Goal: Task Accomplishment & Management: Use online tool/utility

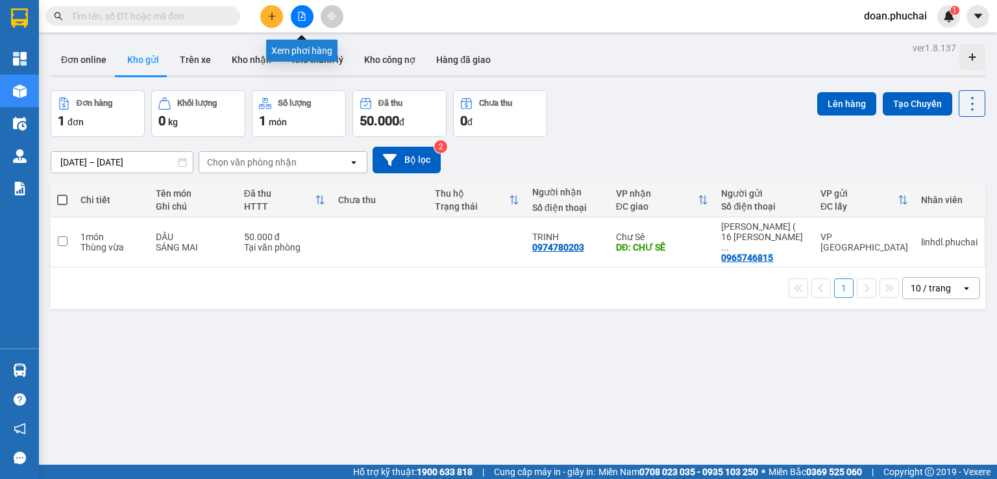
click at [304, 16] on icon "file-add" at bounding box center [301, 16] width 9 height 9
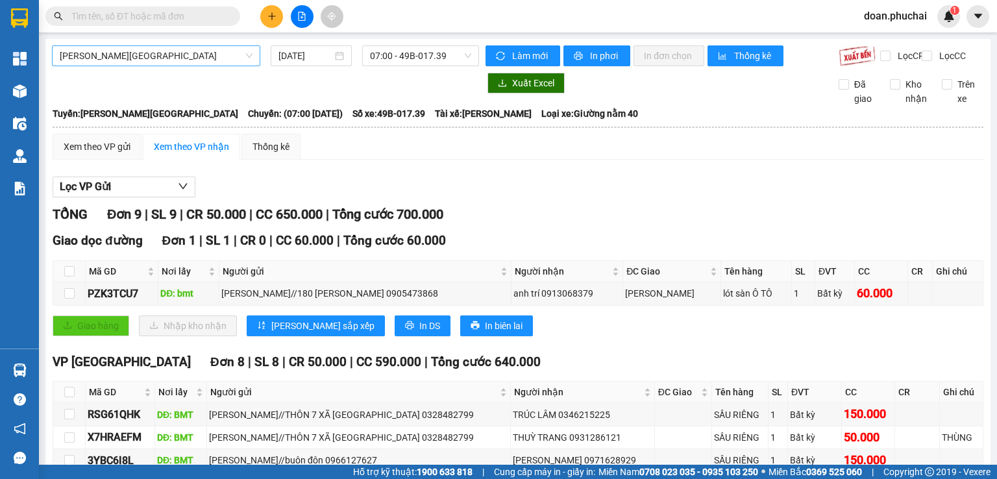
click at [177, 60] on span "[PERSON_NAME][GEOGRAPHIC_DATA]" at bounding box center [156, 55] width 193 height 19
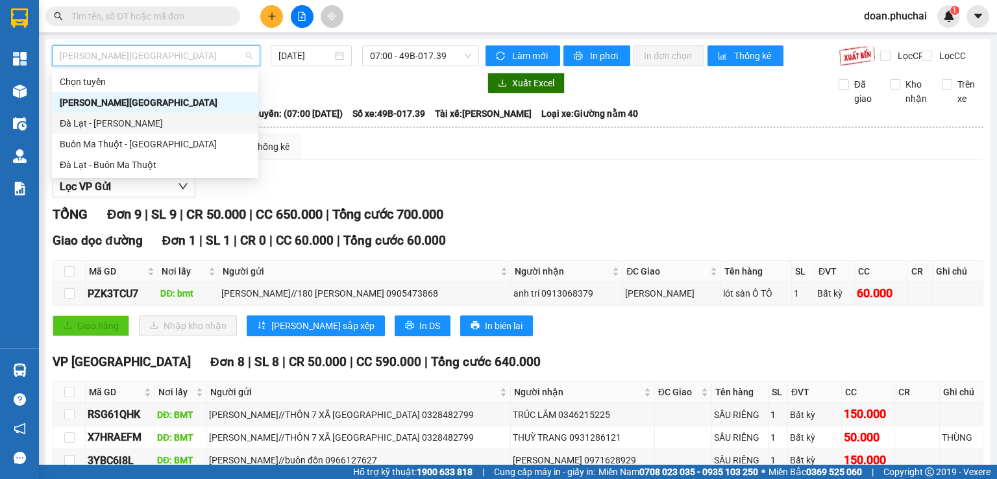
drag, startPoint x: 114, startPoint y: 127, endPoint x: 240, endPoint y: 94, distance: 130.1
click at [115, 127] on div "Đà Lạt - [PERSON_NAME]" at bounding box center [155, 123] width 191 height 14
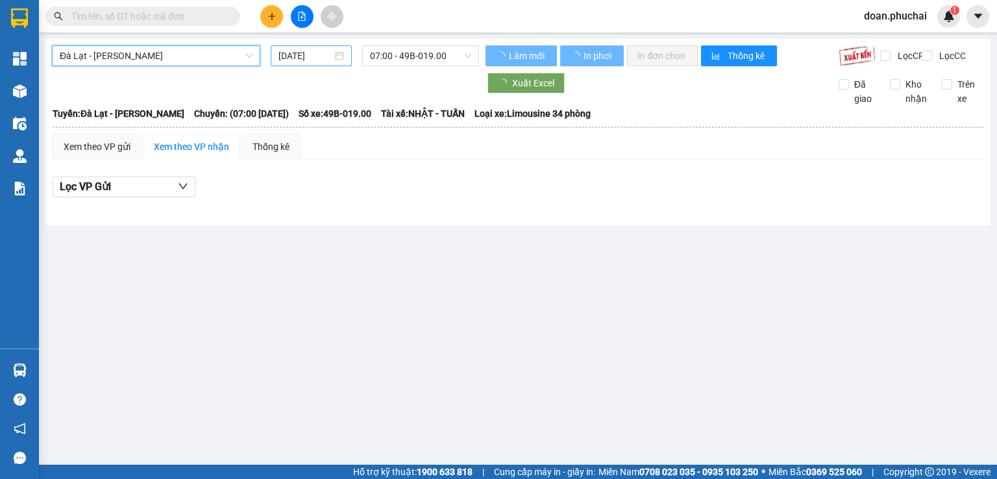
click at [314, 51] on input "[DATE]" at bounding box center [305, 56] width 53 height 14
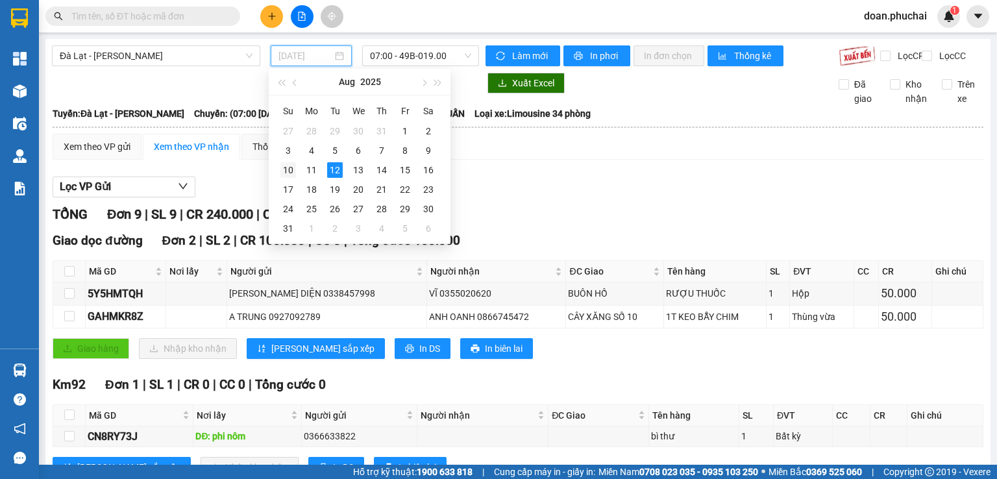
click at [291, 168] on div "10" at bounding box center [289, 170] width 16 height 16
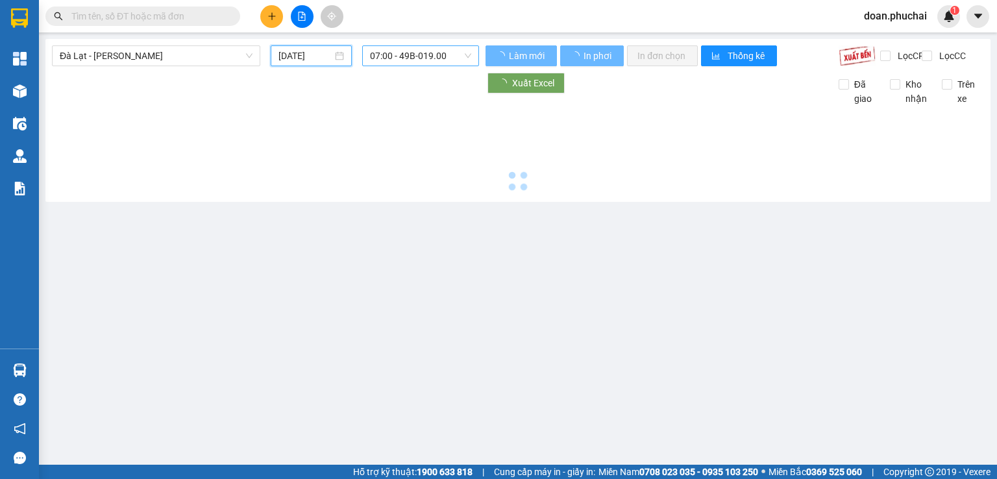
type input "[DATE]"
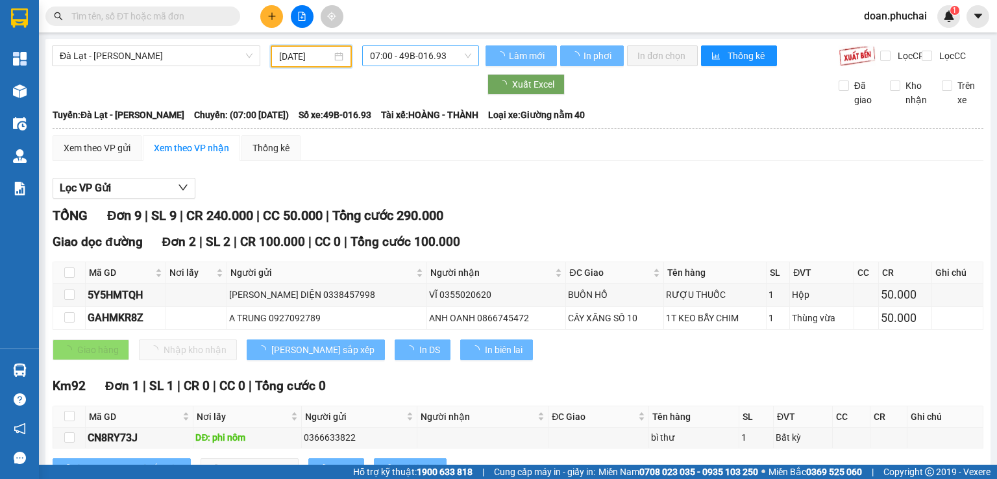
click at [455, 59] on span "07:00 - 49B-016.93" at bounding box center [421, 55] width 102 height 19
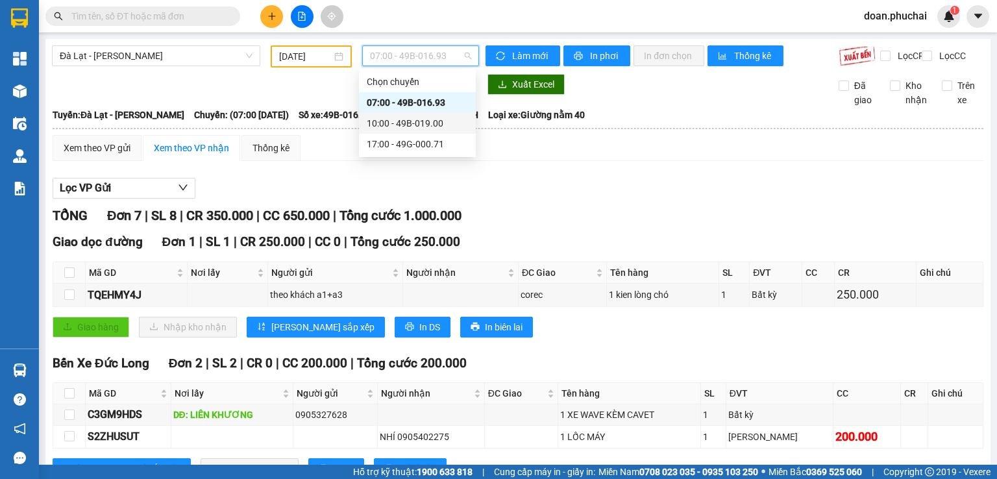
click at [441, 130] on div "10:00 - 49B-019.00" at bounding box center [417, 123] width 101 height 14
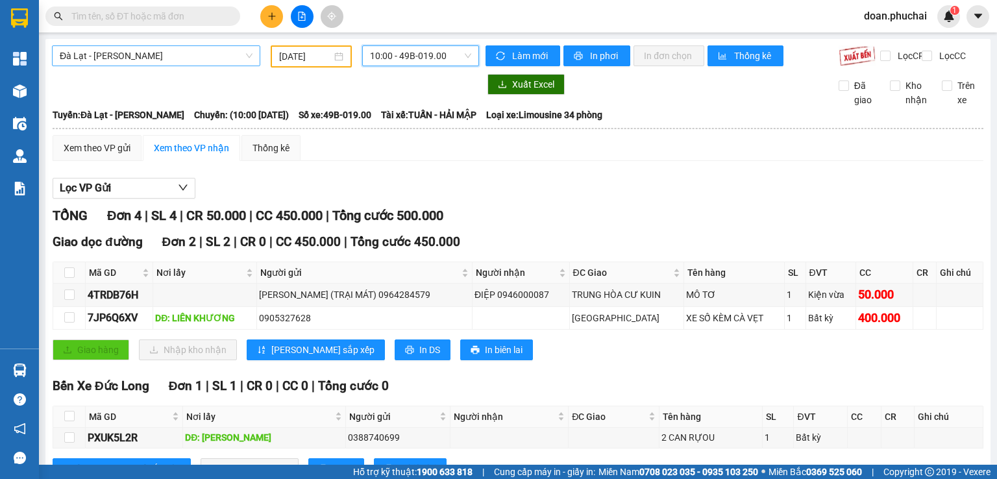
click at [170, 63] on span "Đà Lạt - [PERSON_NAME]" at bounding box center [156, 55] width 193 height 19
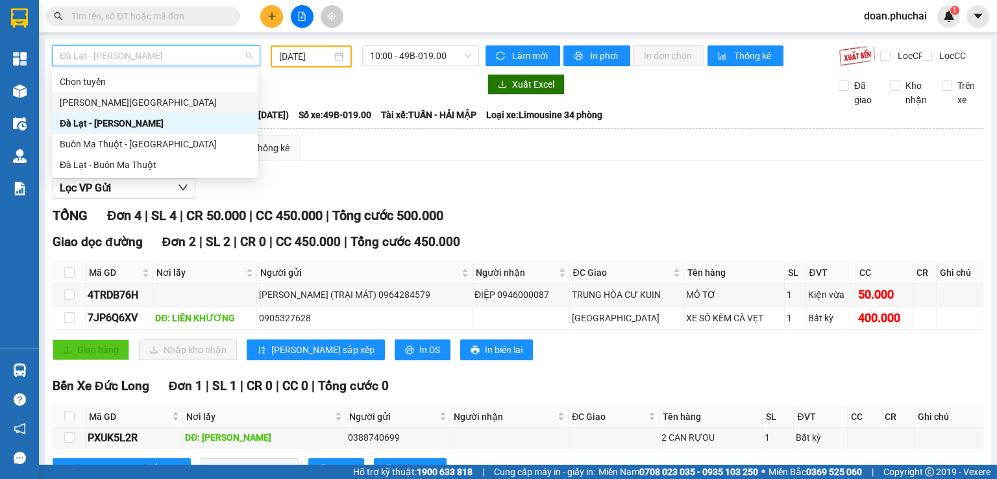
click at [137, 105] on div "[PERSON_NAME][GEOGRAPHIC_DATA]" at bounding box center [155, 102] width 191 height 14
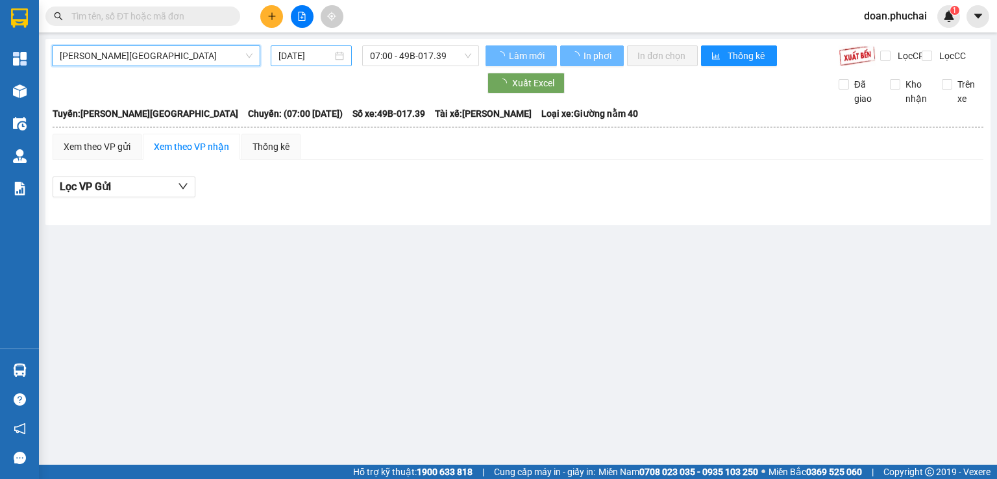
click at [307, 56] on input "[DATE]" at bounding box center [305, 56] width 53 height 14
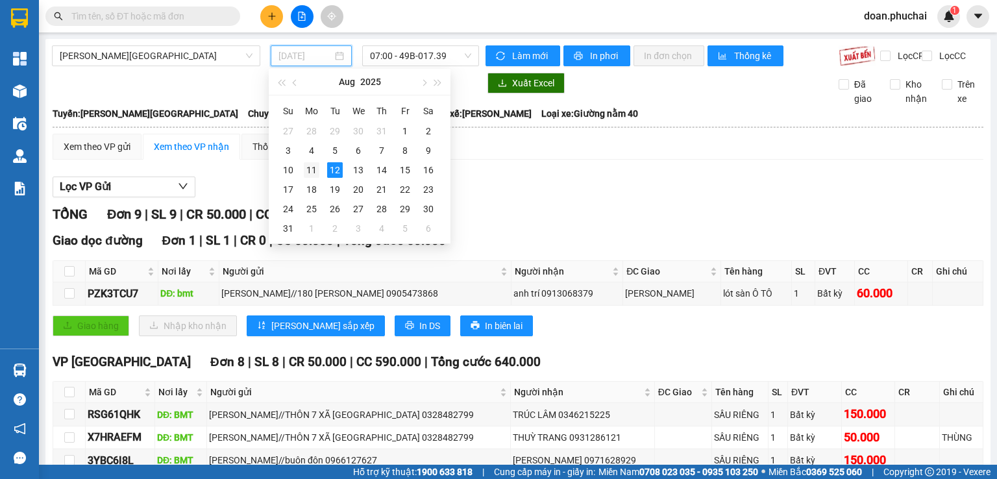
click at [316, 169] on div "11" at bounding box center [312, 170] width 16 height 16
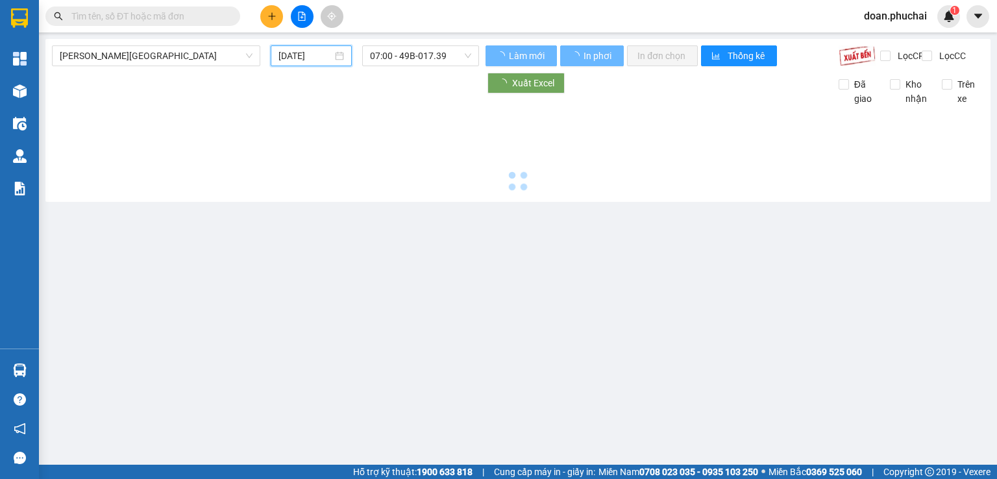
type input "[DATE]"
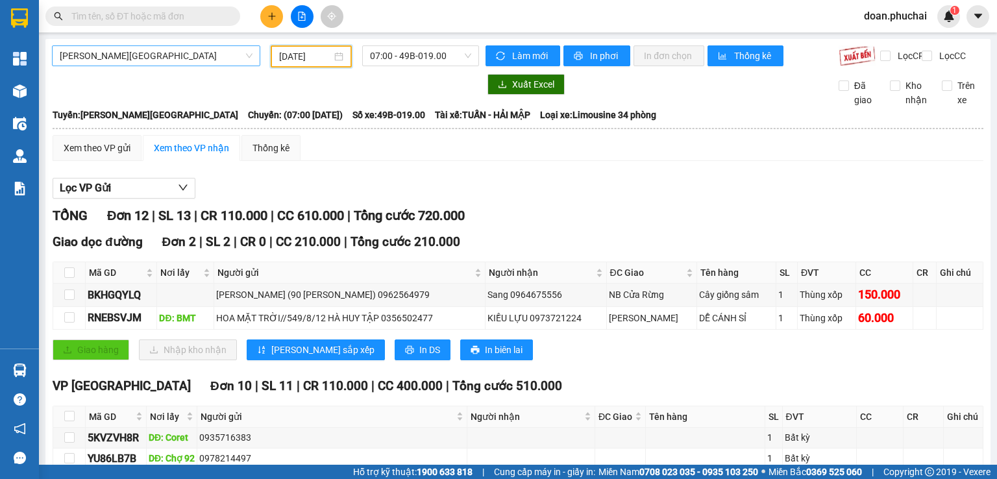
click at [169, 61] on span "[PERSON_NAME][GEOGRAPHIC_DATA]" at bounding box center [156, 55] width 193 height 19
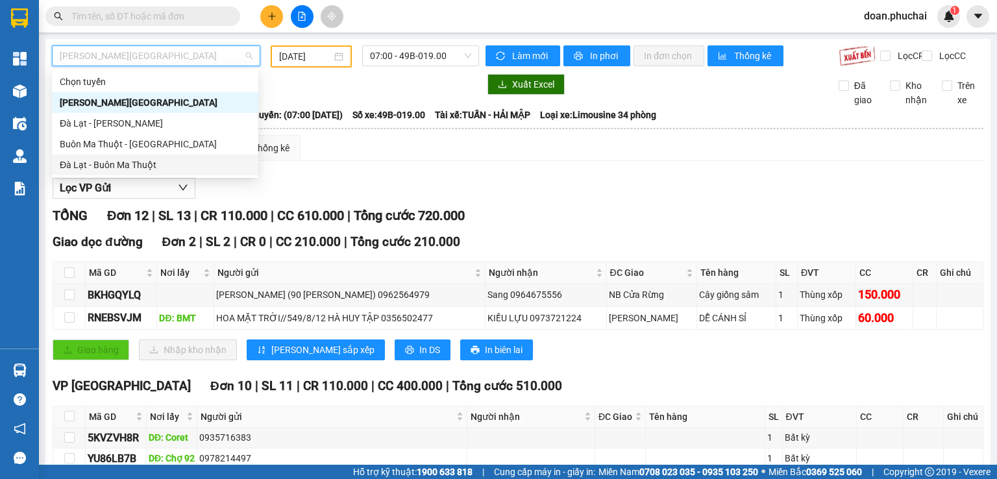
click at [107, 165] on div "Đà Lạt - Buôn Ma Thuột" at bounding box center [155, 165] width 191 height 14
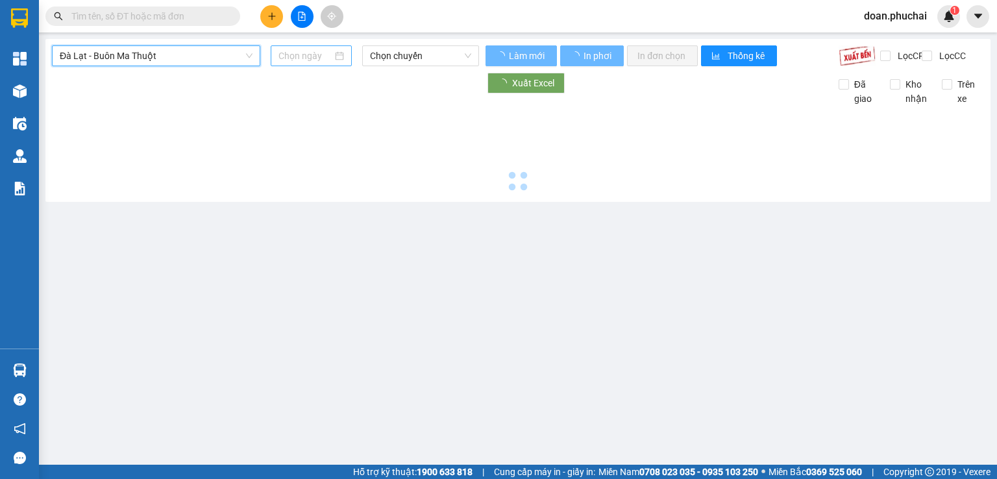
click at [299, 60] on input at bounding box center [305, 56] width 53 height 14
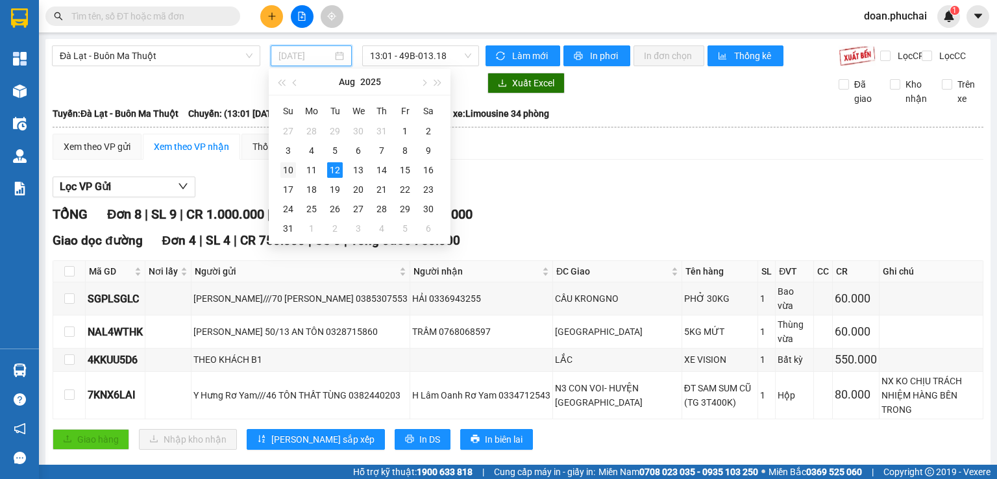
click at [289, 175] on div "10" at bounding box center [289, 170] width 16 height 16
type input "[DATE]"
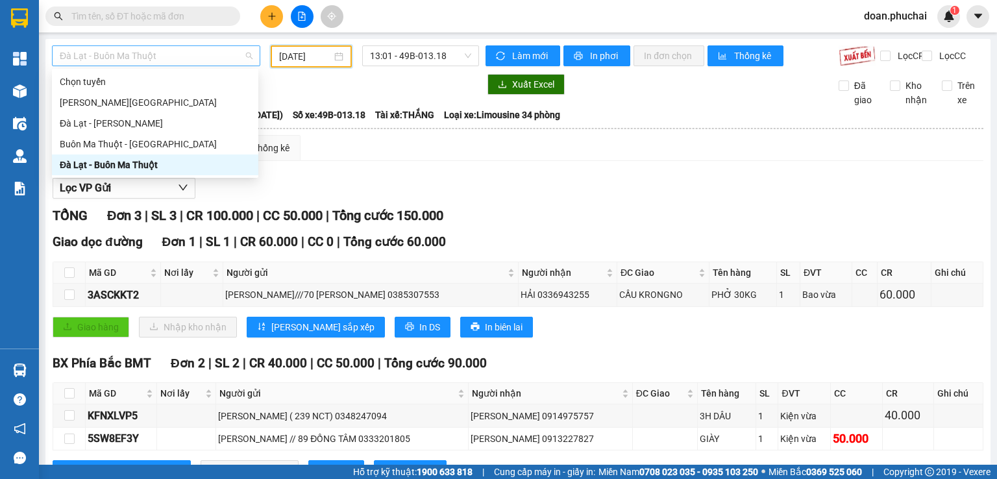
click at [185, 50] on span "Đà Lạt - Buôn Ma Thuột" at bounding box center [156, 55] width 193 height 19
click at [140, 136] on div "Buôn Ma Thuột - [GEOGRAPHIC_DATA]" at bounding box center [155, 144] width 207 height 21
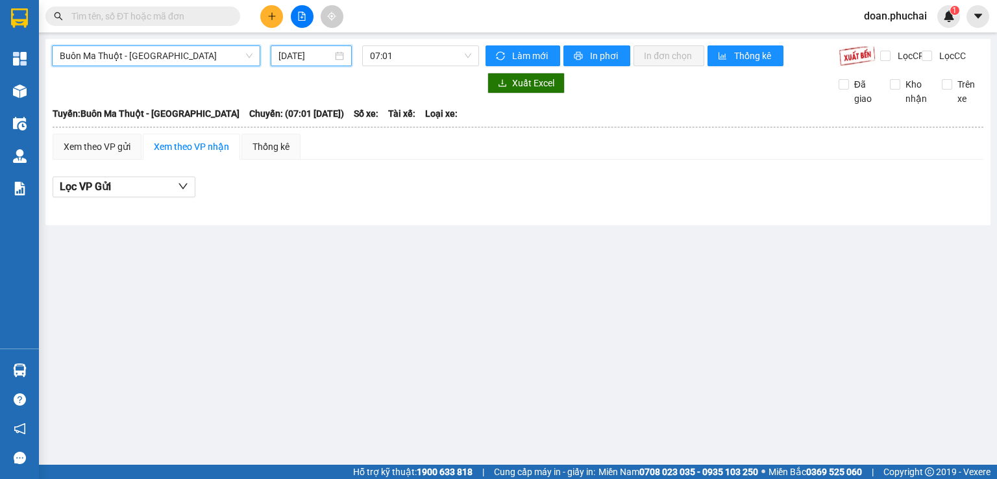
click at [288, 50] on input "[DATE]" at bounding box center [305, 56] width 53 height 14
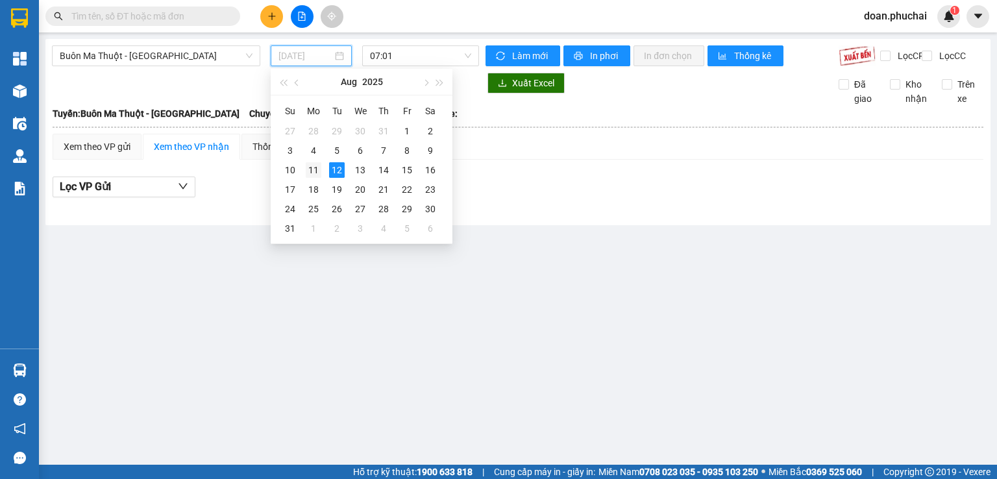
click at [308, 169] on div "11" at bounding box center [314, 170] width 16 height 16
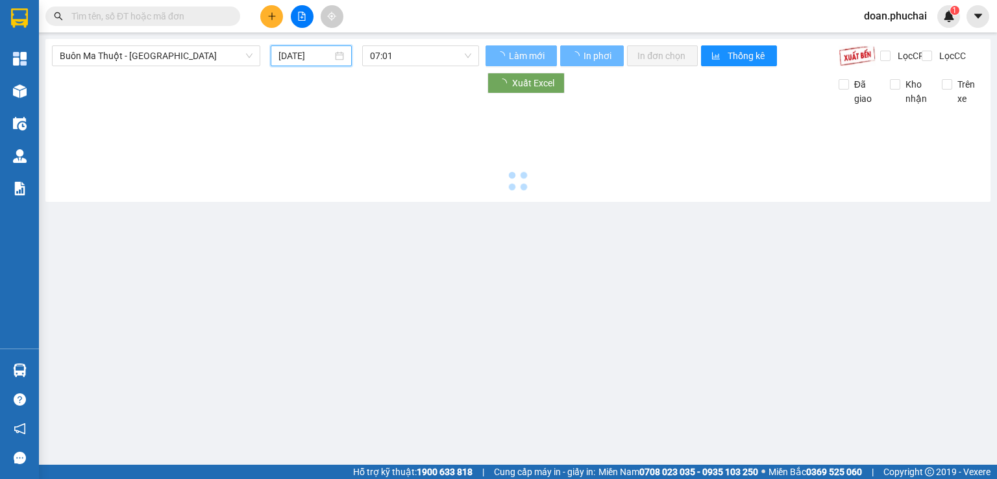
type input "[DATE]"
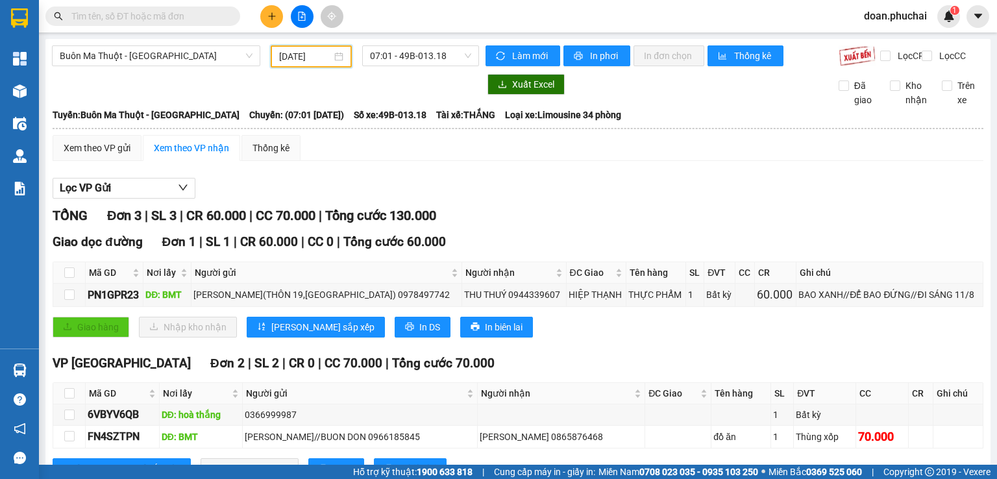
click at [716, 198] on div "Lọc VP Gửi" at bounding box center [518, 188] width 931 height 21
click at [184, 52] on span "Buôn Ma Thuột - [GEOGRAPHIC_DATA]" at bounding box center [156, 55] width 193 height 19
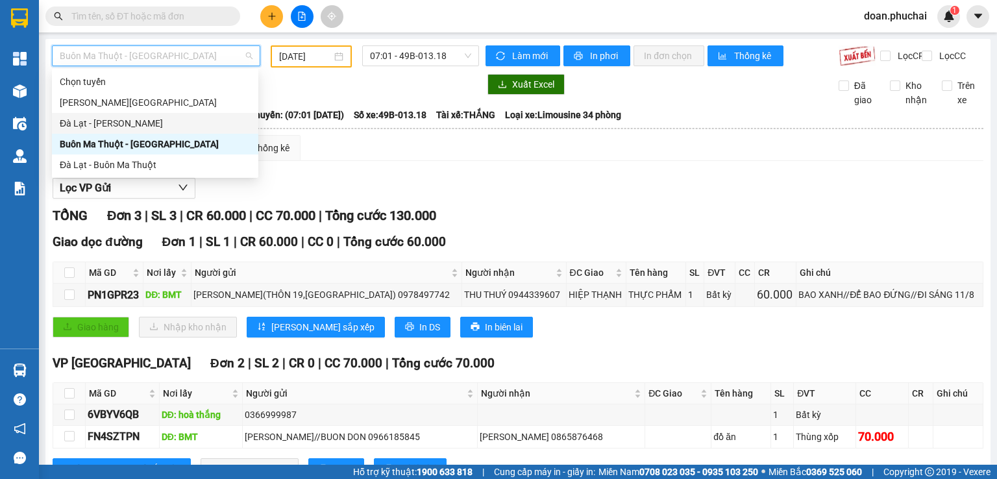
click at [135, 124] on div "Đà Lạt - [PERSON_NAME]" at bounding box center [155, 123] width 191 height 14
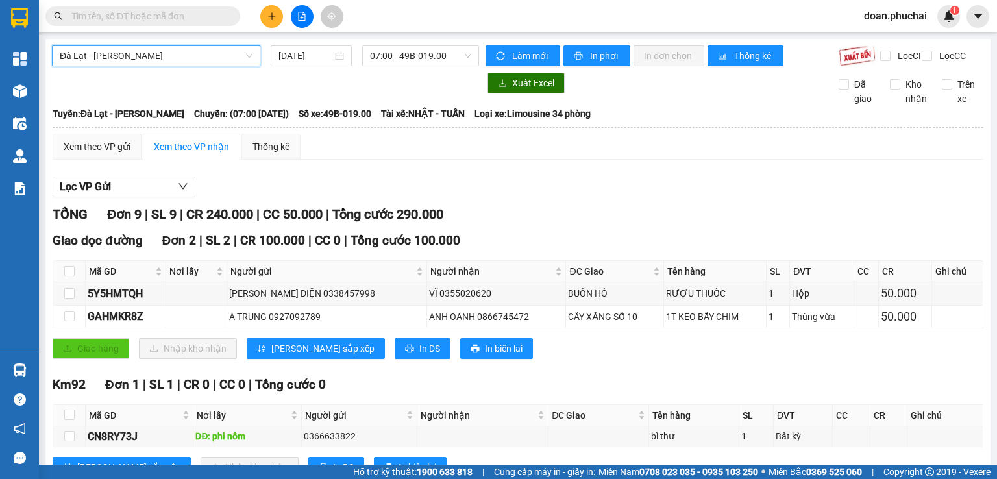
click at [301, 66] on div "Đà Lạt - [PERSON_NAME][GEOGRAPHIC_DATA] [DATE] 07:00 - 49B-019.00" at bounding box center [265, 55] width 427 height 21
click at [308, 51] on input "[DATE]" at bounding box center [305, 56] width 53 height 14
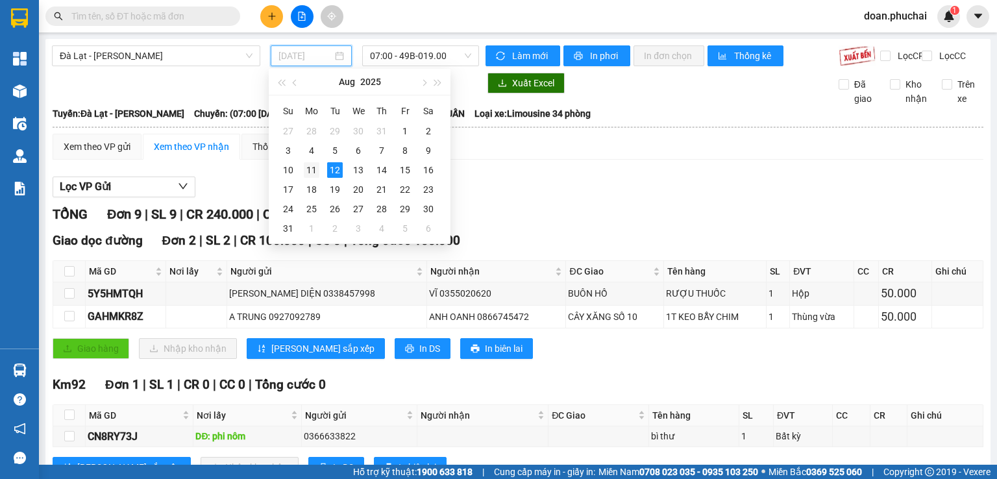
click at [316, 171] on div "11" at bounding box center [312, 170] width 16 height 16
type input "[DATE]"
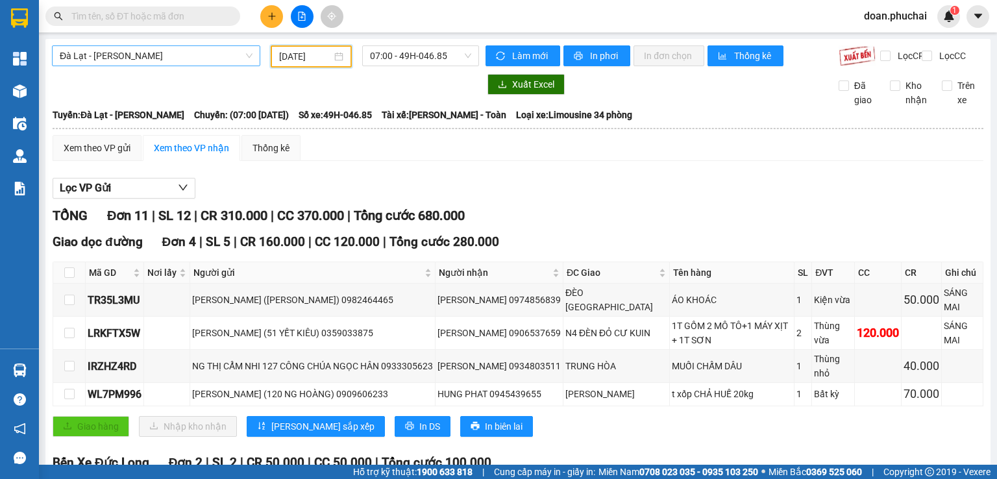
click at [158, 51] on span "Đà Lạt - [PERSON_NAME]" at bounding box center [156, 55] width 193 height 19
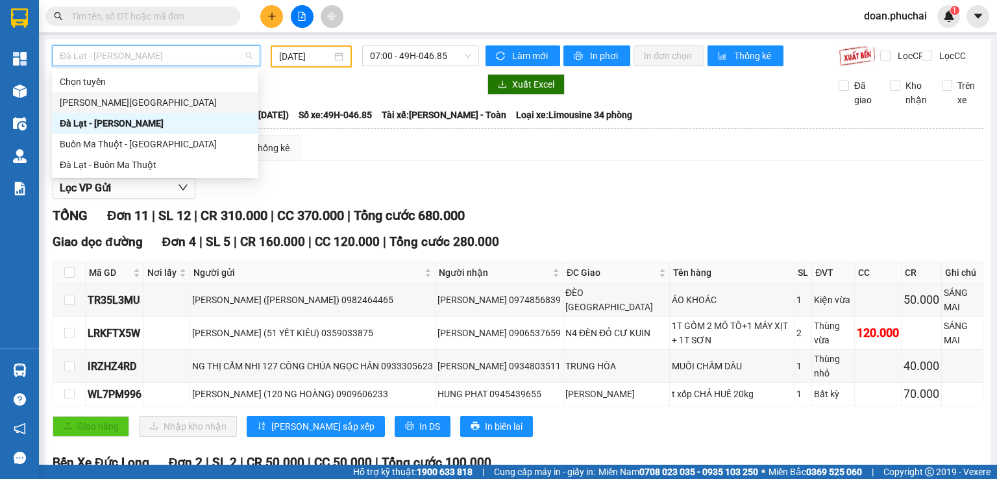
drag, startPoint x: 134, startPoint y: 101, endPoint x: 286, endPoint y: 71, distance: 154.9
click at [134, 101] on div "[PERSON_NAME][GEOGRAPHIC_DATA]" at bounding box center [155, 102] width 191 height 14
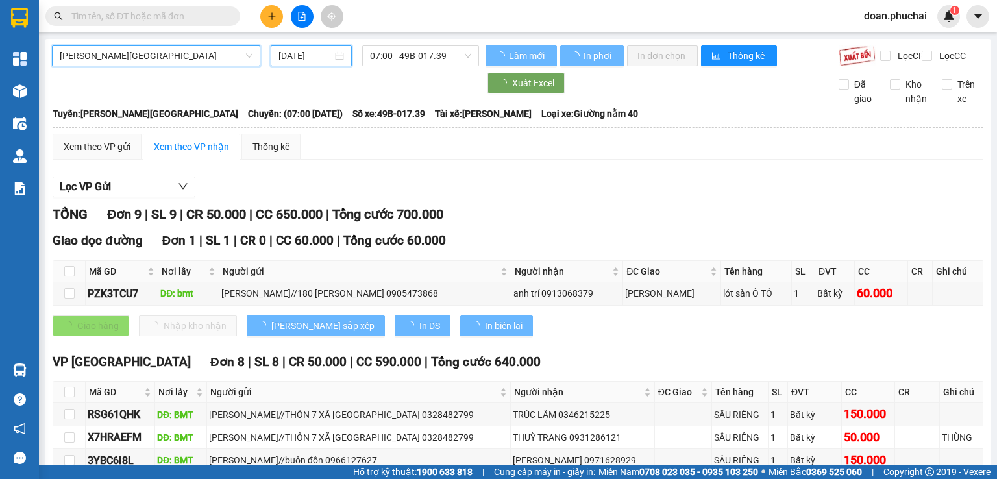
click at [291, 62] on input "[DATE]" at bounding box center [305, 56] width 53 height 14
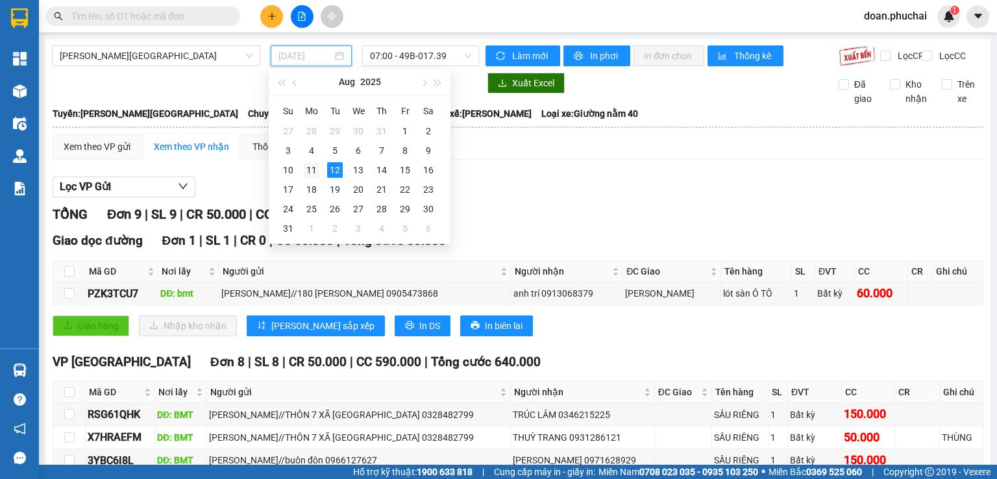
click at [314, 174] on div "11" at bounding box center [312, 170] width 16 height 16
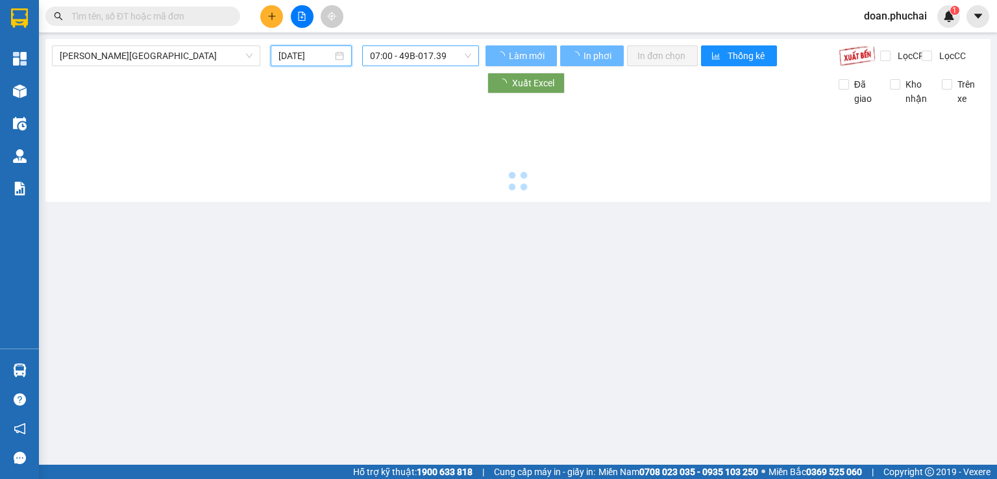
type input "[DATE]"
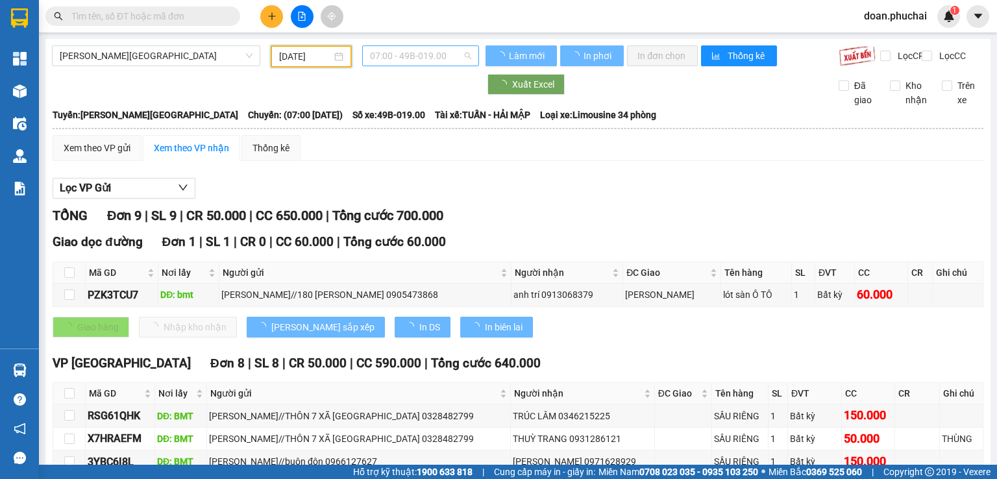
click at [417, 47] on span "07:00 - 49B-019.00" at bounding box center [421, 55] width 102 height 19
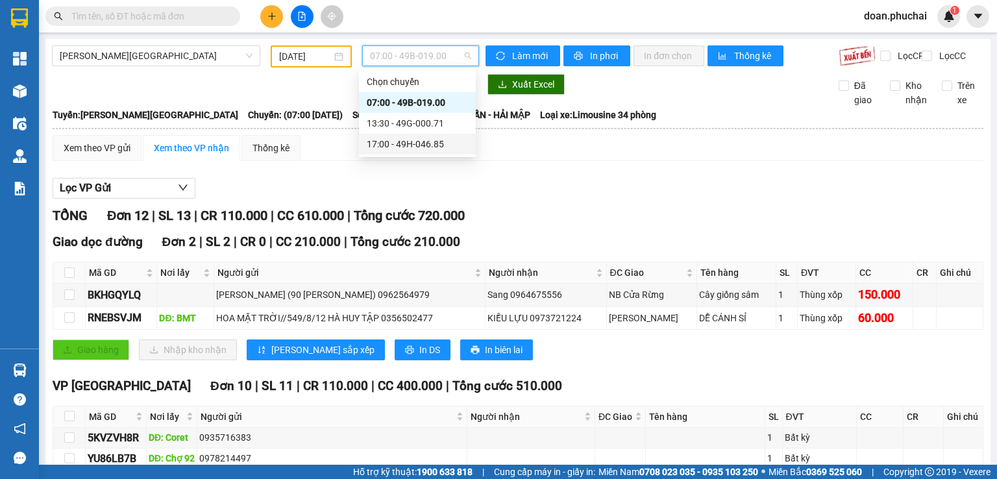
click at [424, 146] on div "17:00 - 49H-046.85" at bounding box center [417, 144] width 101 height 14
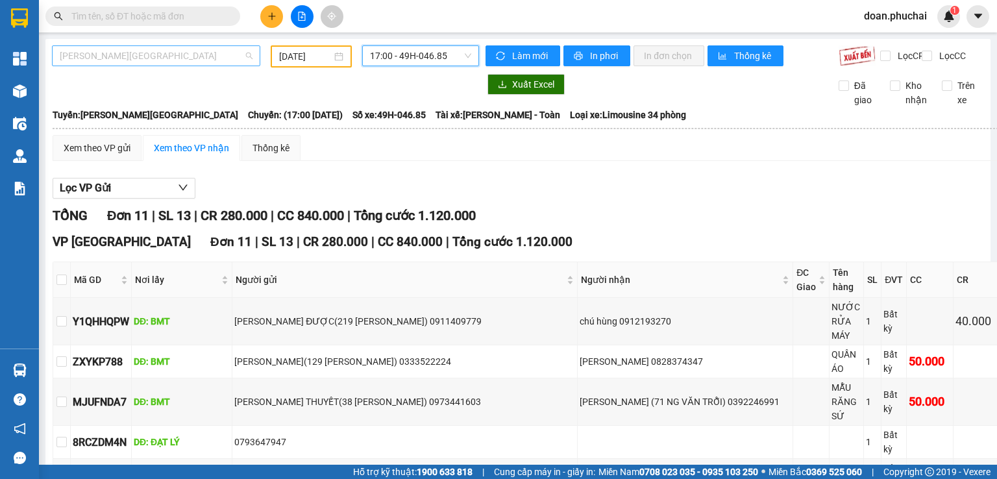
click at [148, 58] on span "[PERSON_NAME][GEOGRAPHIC_DATA]" at bounding box center [156, 55] width 193 height 19
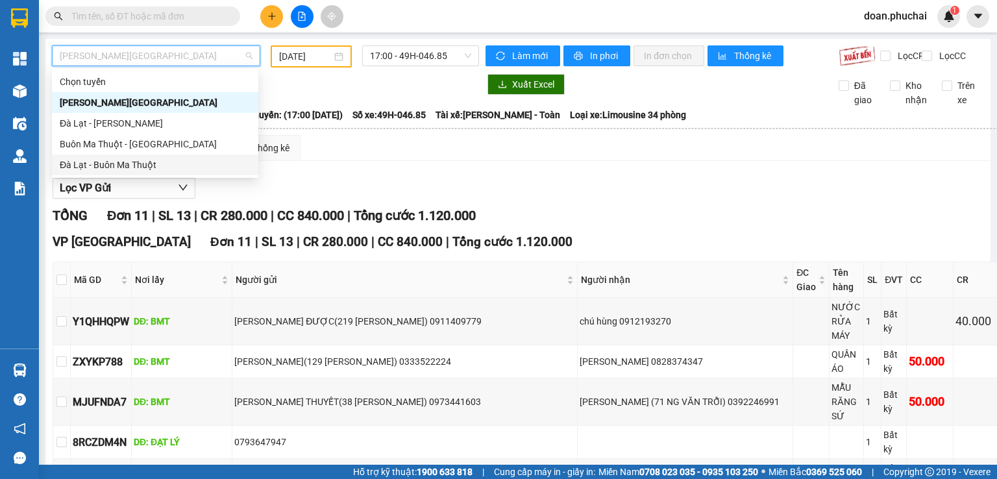
click at [141, 162] on div "Đà Lạt - Buôn Ma Thuột" at bounding box center [155, 165] width 191 height 14
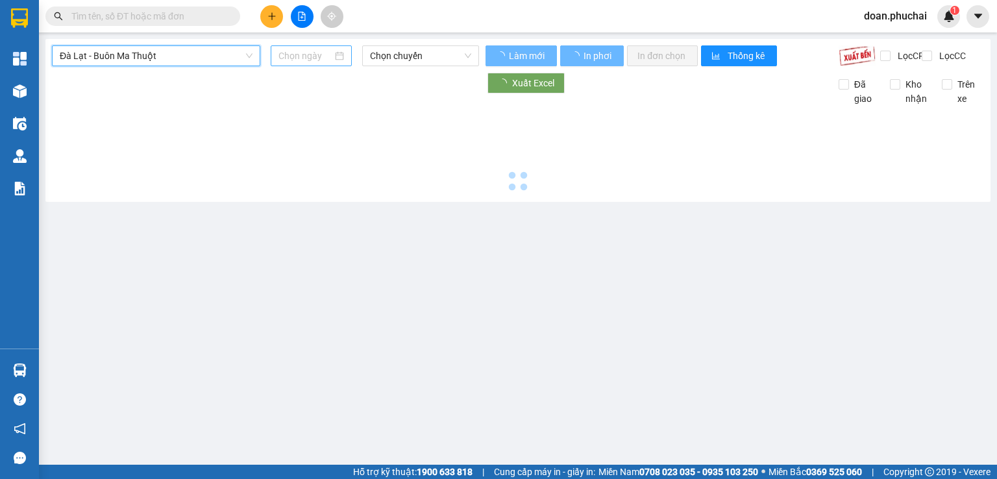
click at [298, 53] on input at bounding box center [305, 56] width 53 height 14
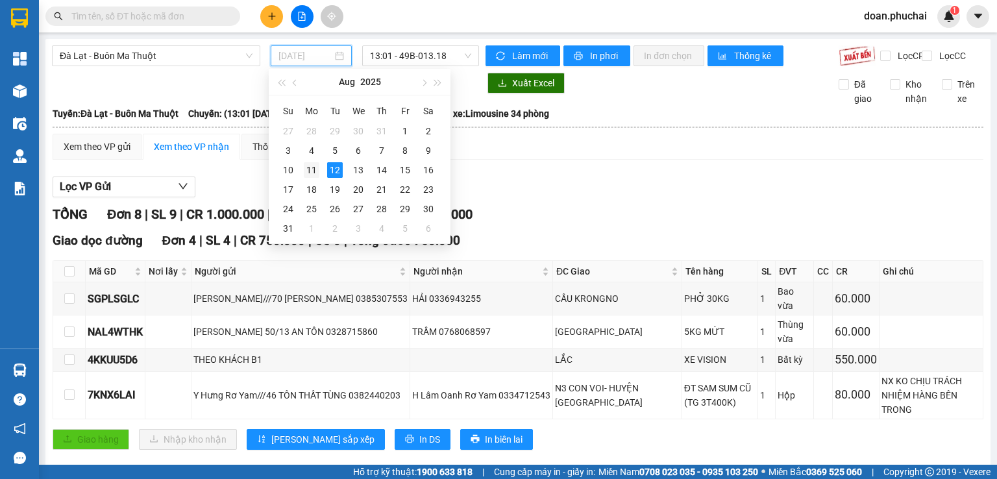
click at [311, 167] on div "11" at bounding box center [312, 170] width 16 height 16
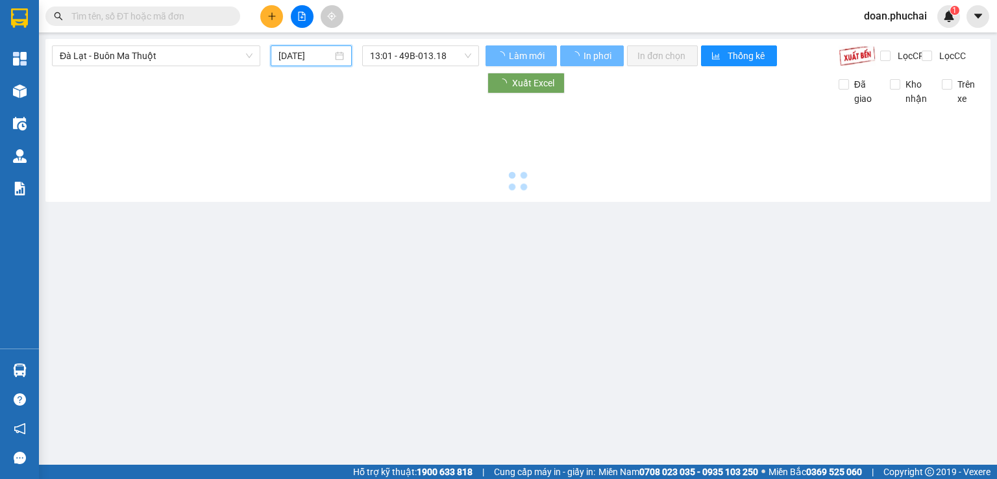
type input "[DATE]"
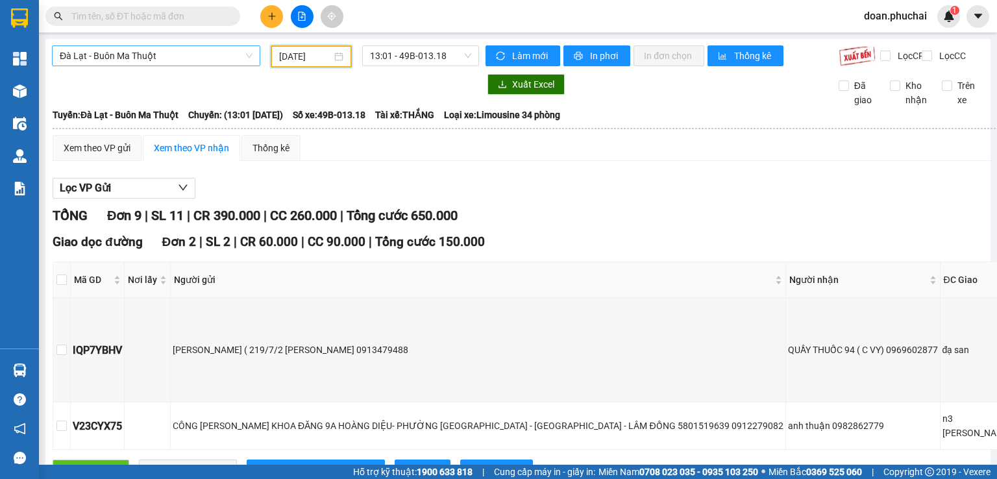
click at [216, 53] on span "Đà Lạt - Buôn Ma Thuột" at bounding box center [156, 55] width 193 height 19
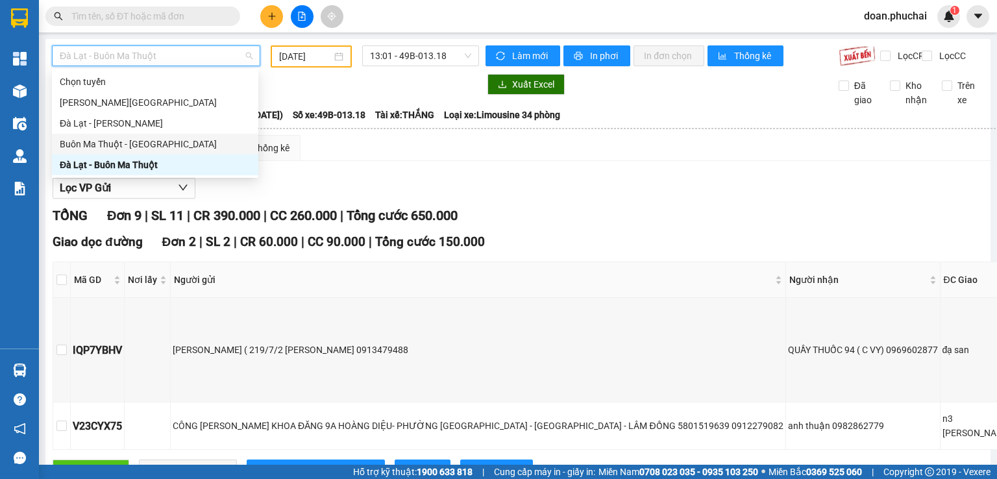
click at [197, 138] on div "Buôn Ma Thuột - [GEOGRAPHIC_DATA]" at bounding box center [155, 144] width 191 height 14
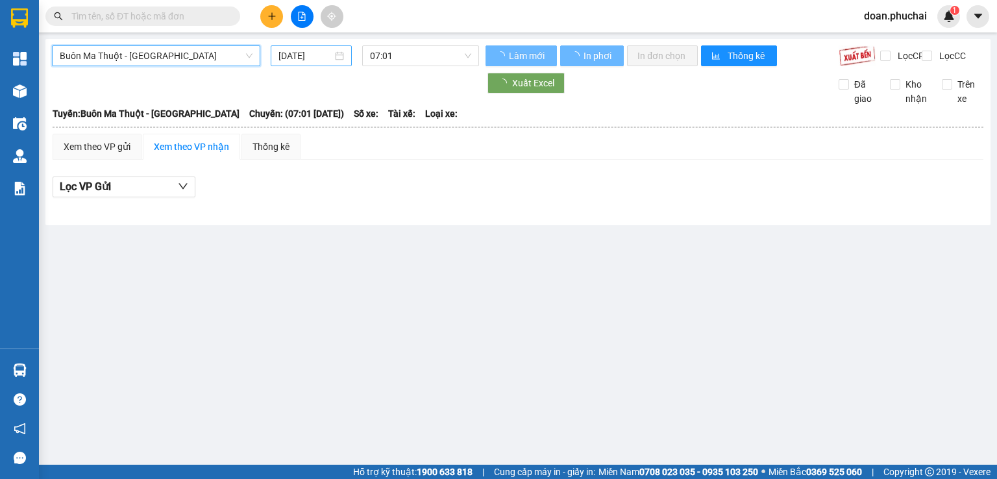
click at [290, 52] on input "[DATE]" at bounding box center [305, 56] width 53 height 14
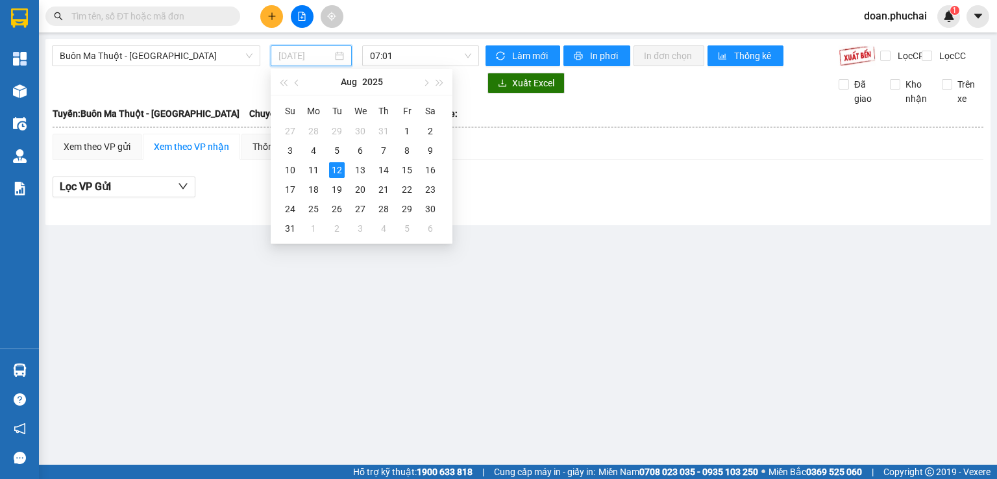
click at [338, 173] on div "12" at bounding box center [337, 170] width 16 height 16
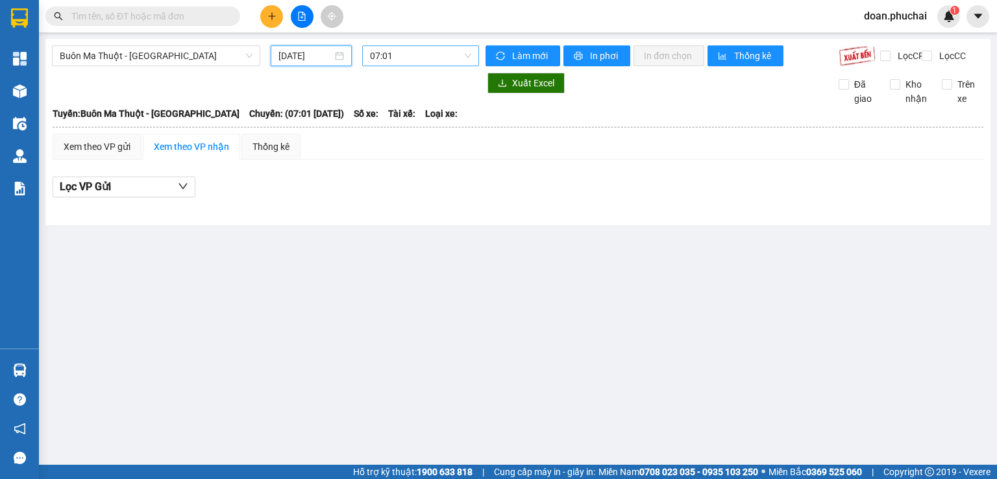
click at [426, 53] on span "07:01" at bounding box center [421, 55] width 102 height 19
click at [411, 99] on div "07:01" at bounding box center [420, 102] width 101 height 14
click at [440, 212] on div at bounding box center [518, 208] width 931 height 7
click at [302, 56] on input "[DATE]" at bounding box center [305, 56] width 53 height 14
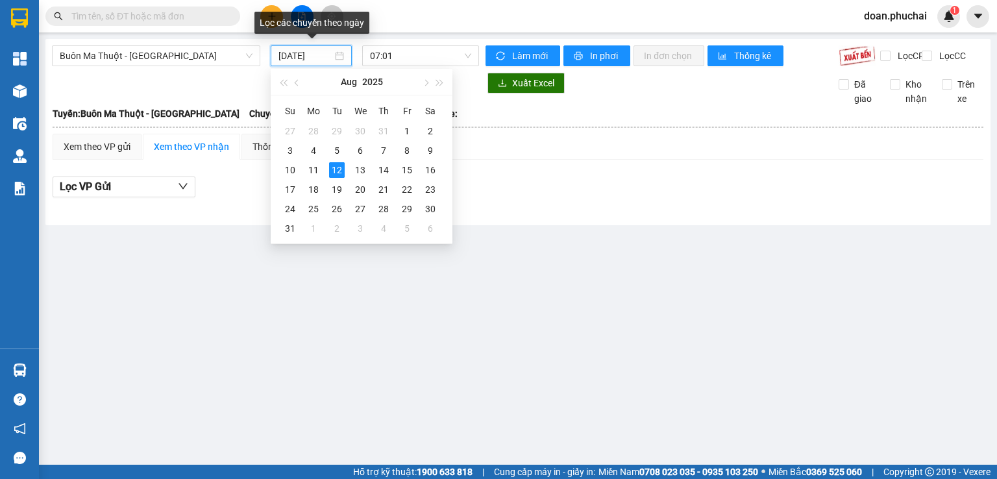
type input "[DATE]"
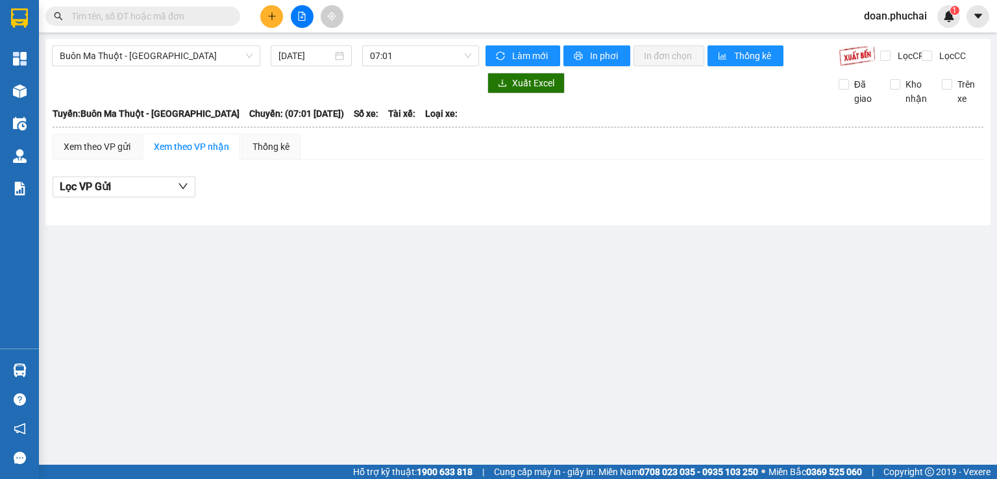
click at [491, 212] on div at bounding box center [518, 208] width 931 height 7
click at [399, 54] on span "07:01" at bounding box center [421, 55] width 102 height 19
drag, startPoint x: 442, startPoint y: 231, endPoint x: 184, endPoint y: 81, distance: 298.6
click at [442, 225] on div "Buôn Ma Thuột - [GEOGRAPHIC_DATA] [DATE] 07:01 07:01 Làm mới In phơi In đơn chọ…" at bounding box center [518, 132] width 946 height 186
click at [229, 55] on span "Buôn Ma Thuột - [GEOGRAPHIC_DATA]" at bounding box center [156, 55] width 193 height 19
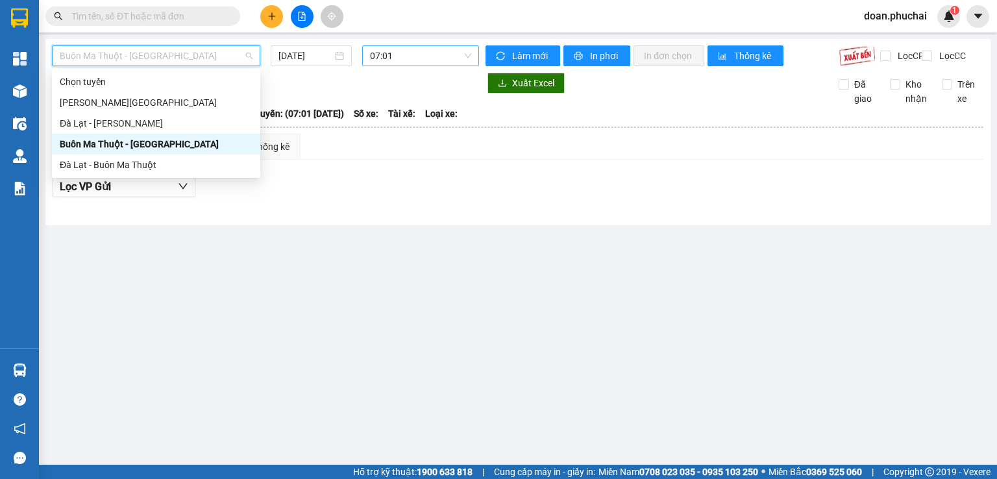
drag, startPoint x: 399, startPoint y: 86, endPoint x: 395, endPoint y: 62, distance: 24.2
click at [399, 84] on div at bounding box center [265, 83] width 427 height 21
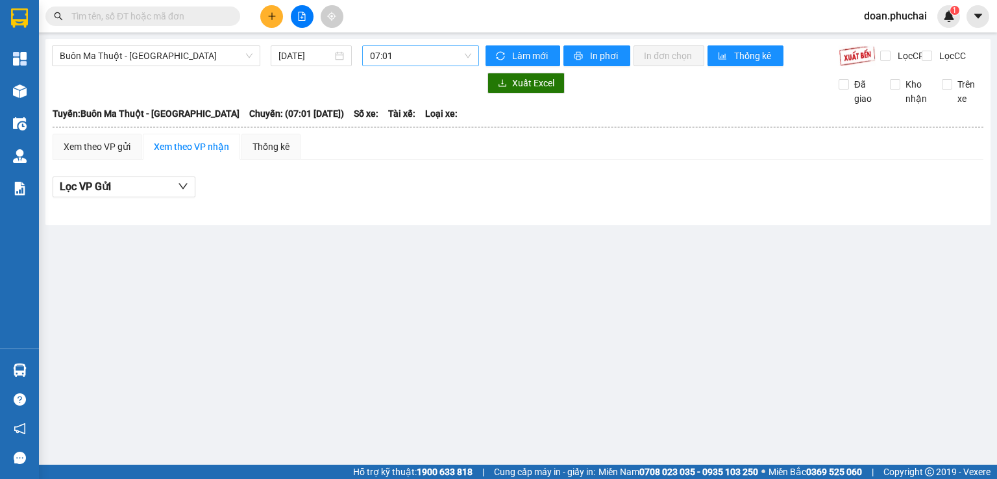
click at [395, 62] on span "07:01" at bounding box center [421, 55] width 102 height 19
click at [397, 102] on div "07:01" at bounding box center [420, 102] width 101 height 14
click at [321, 88] on div at bounding box center [265, 83] width 427 height 21
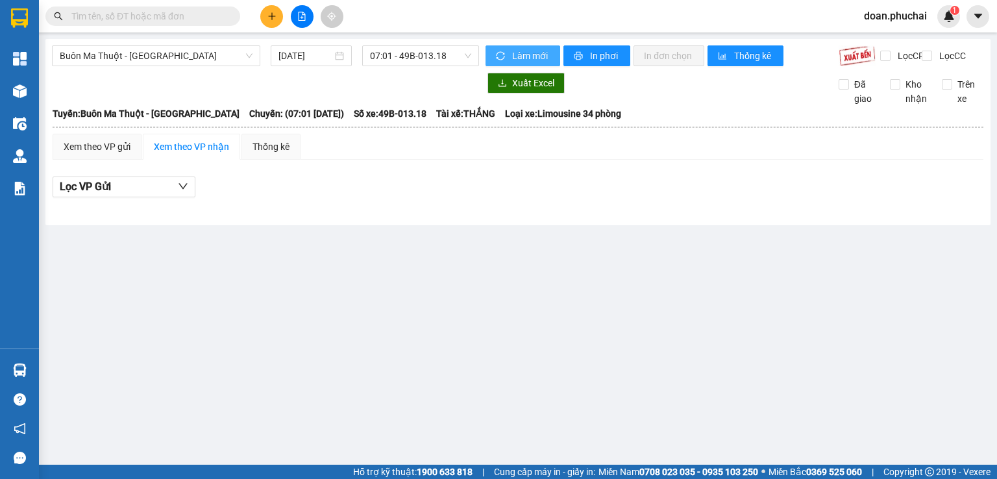
click at [523, 50] on span "Làm mới" at bounding box center [531, 56] width 38 height 14
